Goal: Transaction & Acquisition: Purchase product/service

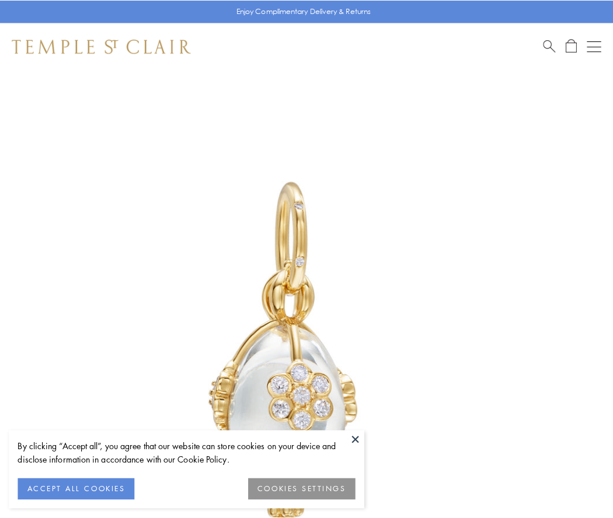
scroll to position [19, 0]
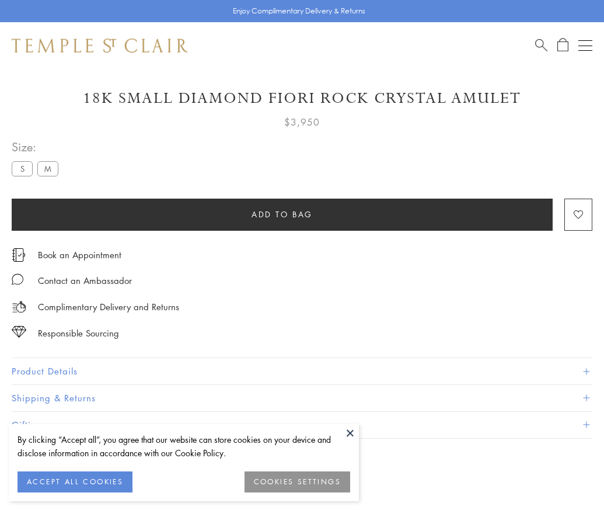
click at [282, 214] on span "Add to bag" at bounding box center [282, 214] width 61 height 13
